Goal: Task Accomplishment & Management: Complete application form

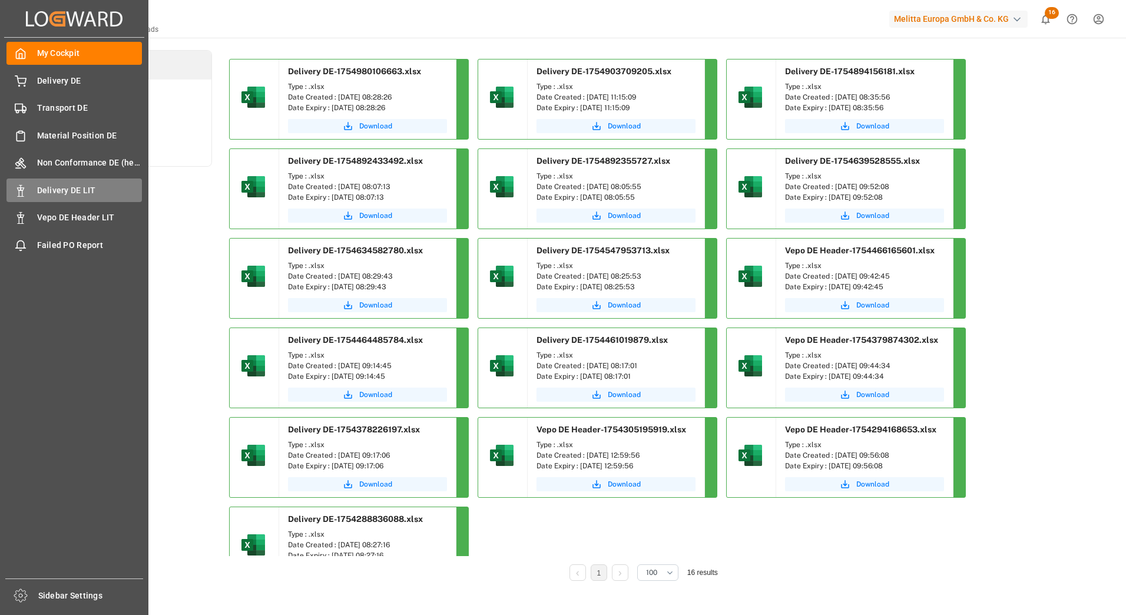
click at [82, 187] on span "Delivery DE LIT" at bounding box center [89, 190] width 105 height 12
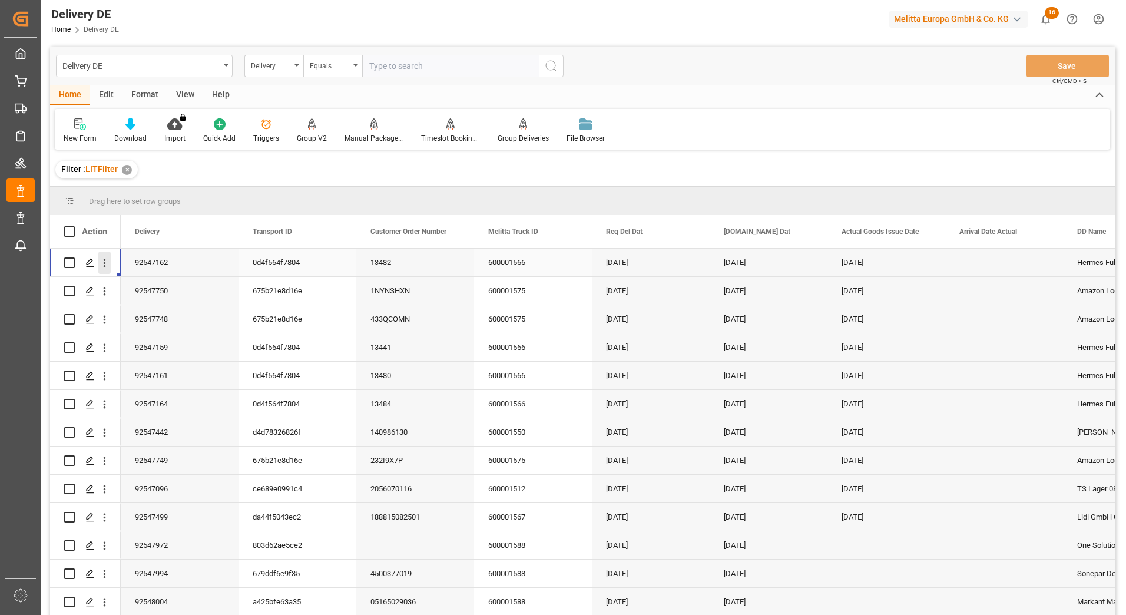
click at [104, 262] on icon "open menu" at bounding box center [104, 263] width 12 height 12
click at [138, 282] on span "Open in new tab" at bounding box center [181, 288] width 107 height 12
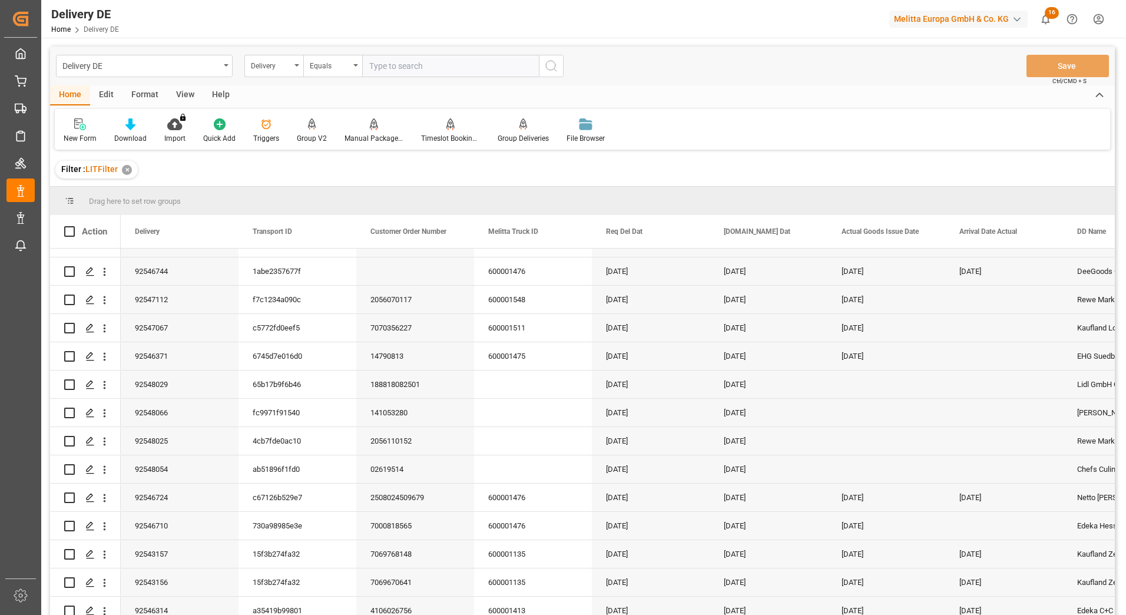
scroll to position [471, 0]
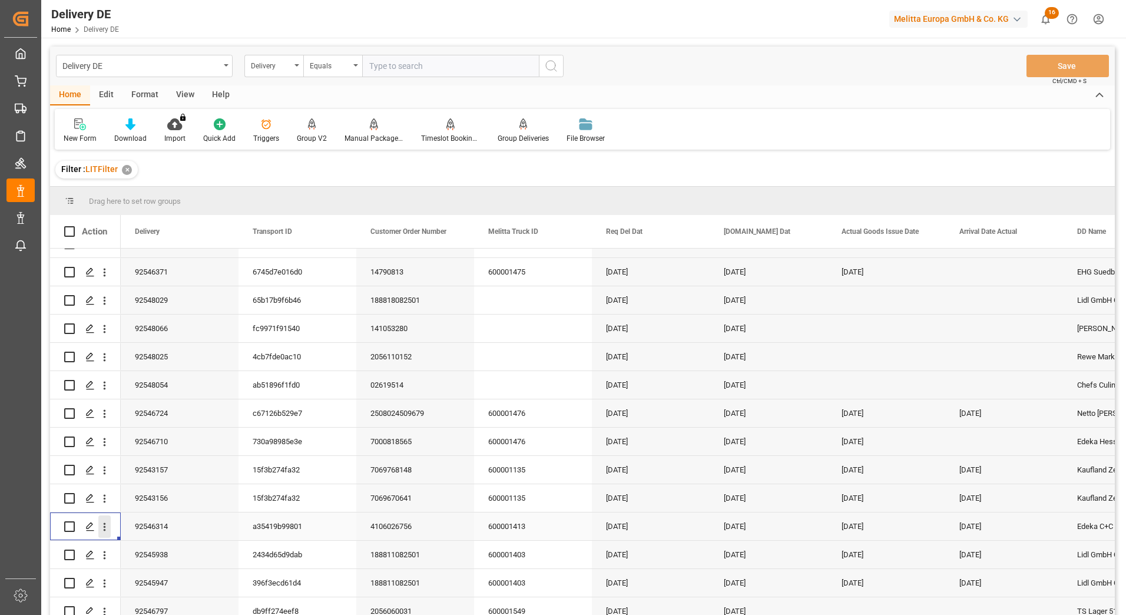
click at [104, 526] on icon "open menu" at bounding box center [104, 527] width 12 height 12
click at [137, 548] on span "Open in new tab" at bounding box center [181, 552] width 107 height 12
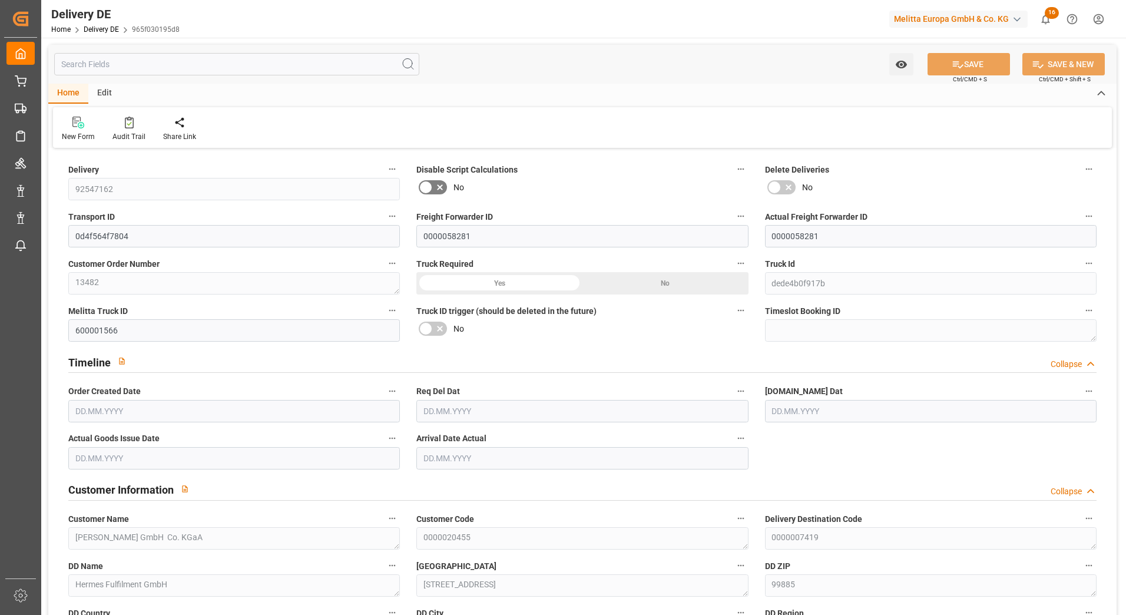
type input "2"
type input "1"
type input "137.136"
type input "207"
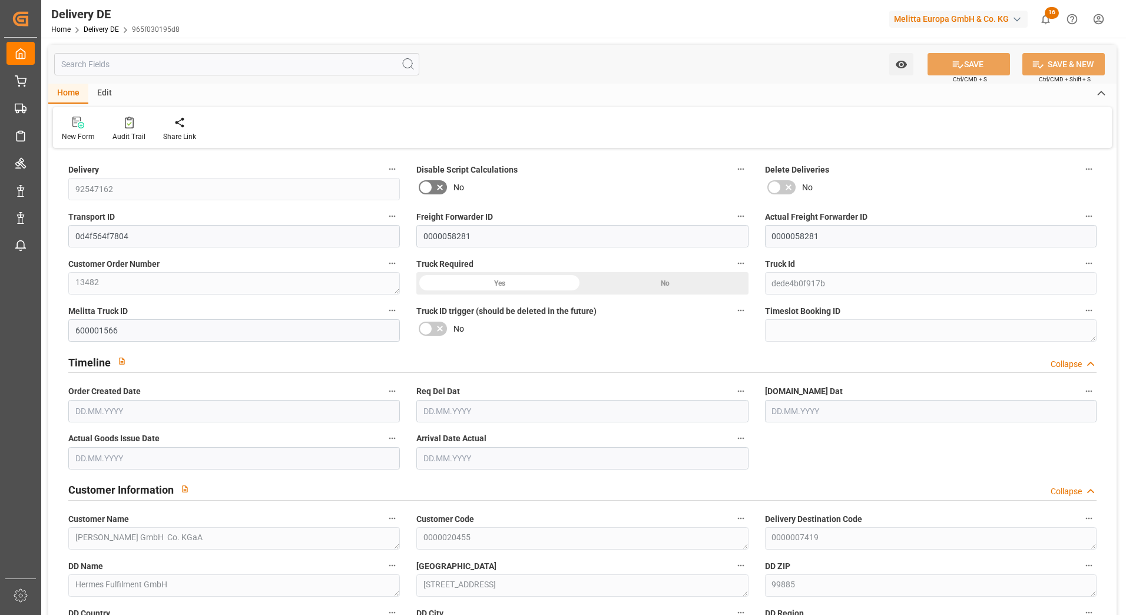
type input "1417.584"
type input "[DATE]"
type input "21.08.2025"
type input "19.08.2025"
type input "12.08.2025"
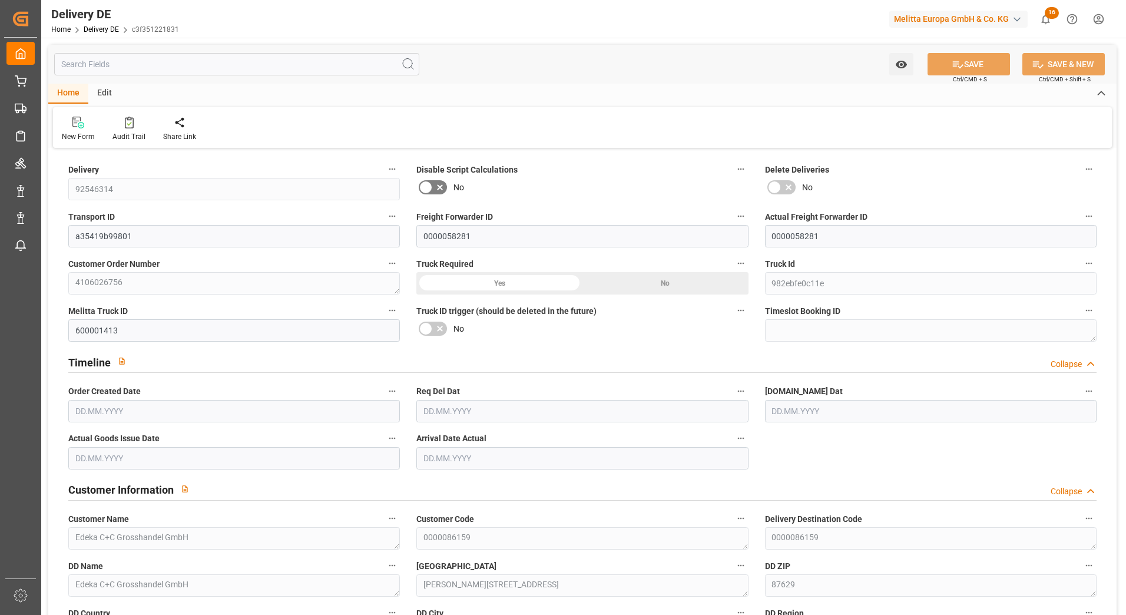
type input "1"
type input "179.027"
type input "227.443"
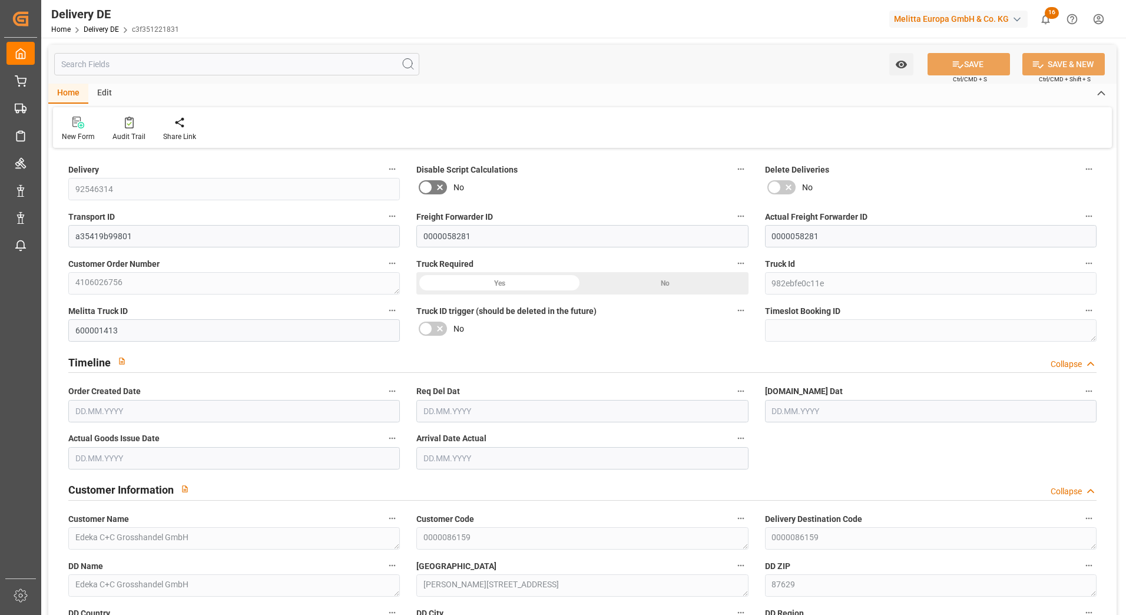
type input "747.564"
type input "[DATE]"
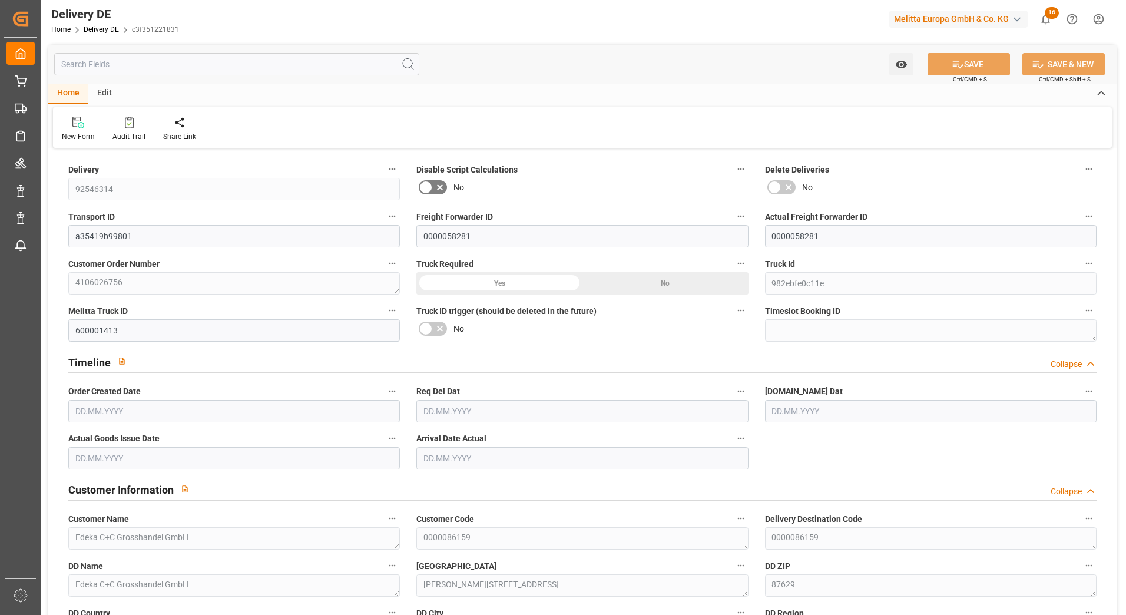
type input "[DATE]"
